Goal: Navigation & Orientation: Find specific page/section

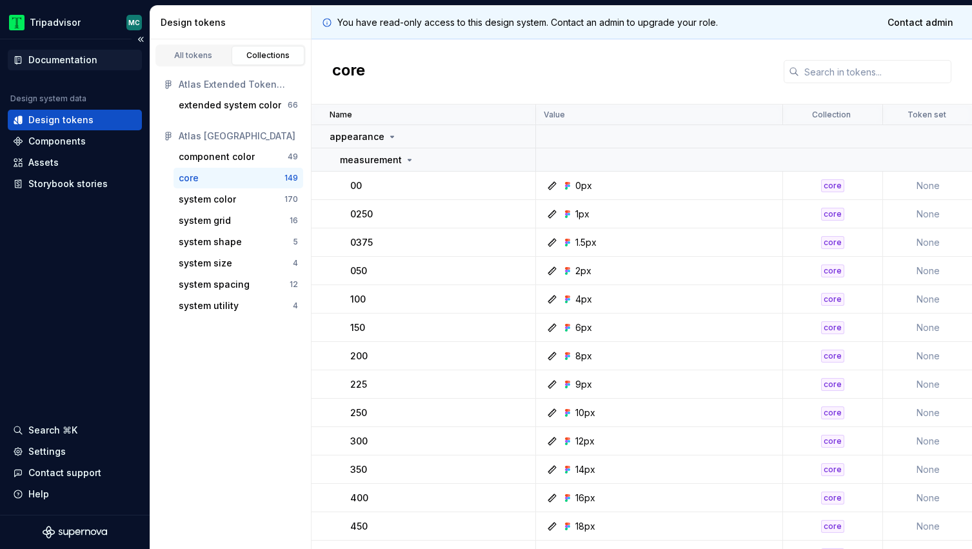
click at [69, 60] on div "Documentation" at bounding box center [62, 60] width 69 height 13
